Goal: Information Seeking & Learning: Learn about a topic

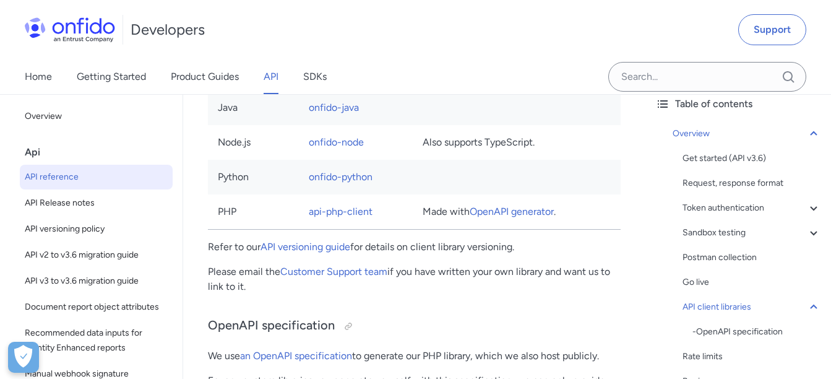
scroll to position [10334, 0]
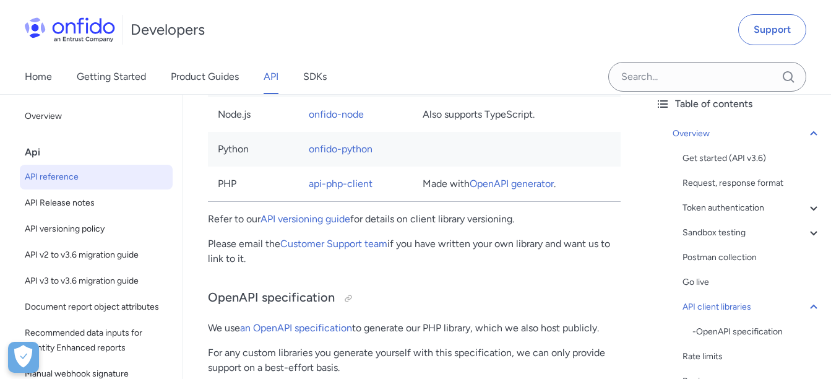
click at [345, 85] on link "onfido-java" at bounding box center [334, 80] width 50 height 12
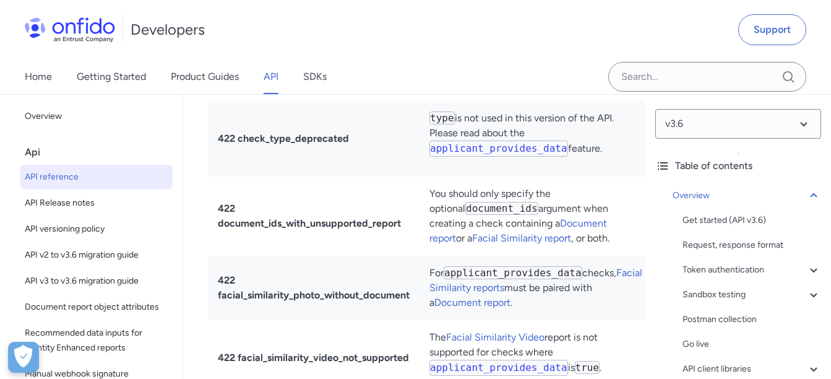
scroll to position [14605, 0]
